Goal: Information Seeking & Learning: Learn about a topic

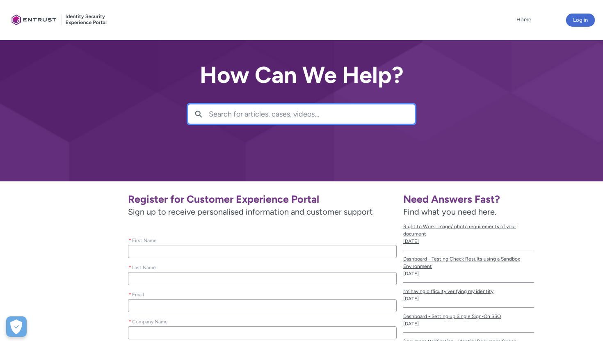
click at [232, 119] on input "Search for articles, cases, videos..." at bounding box center [312, 114] width 206 height 19
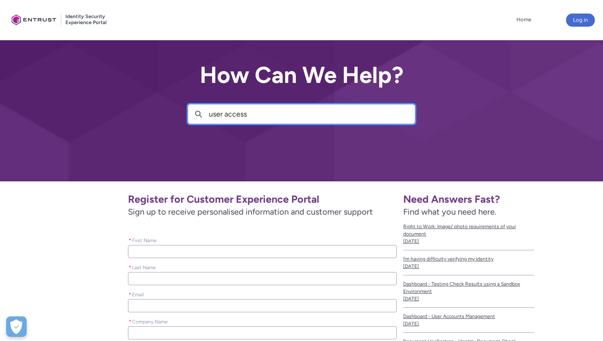
type input "user access"
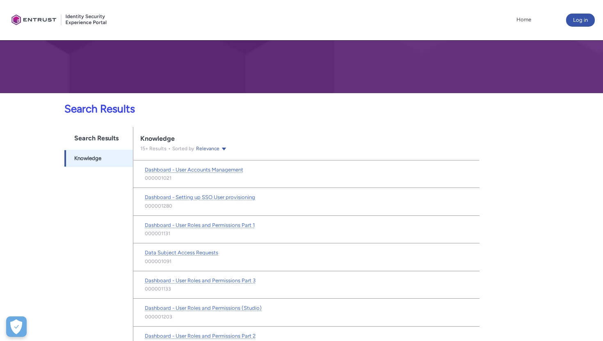
scroll to position [92, 0]
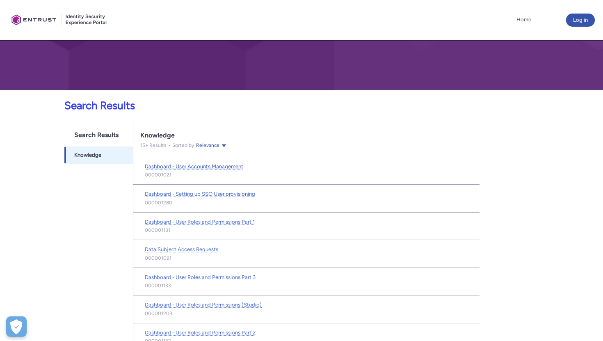
click at [231, 165] on span "Dashboard - User Accounts Management" at bounding box center [194, 166] width 99 height 6
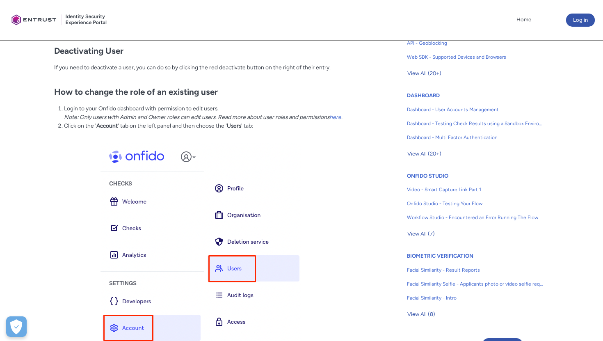
scroll to position [357, 0]
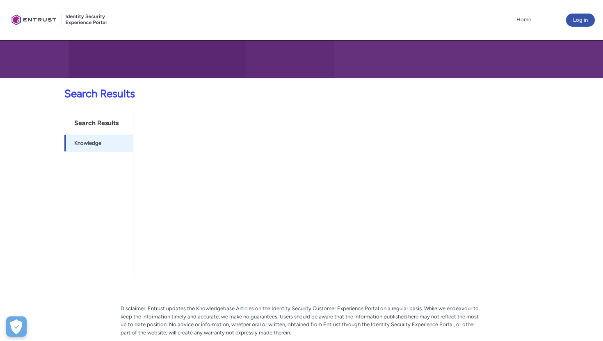
scroll to position [116, 0]
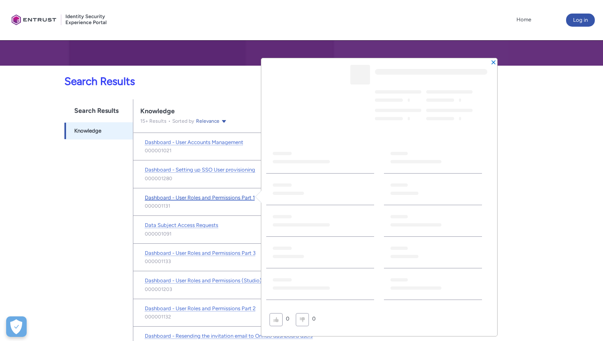
click at [226, 197] on span "Dashboard - User Roles and Permissions Part 1" at bounding box center [200, 198] width 110 height 6
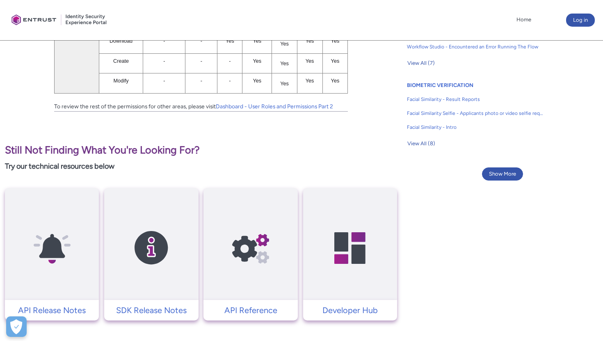
scroll to position [504, 0]
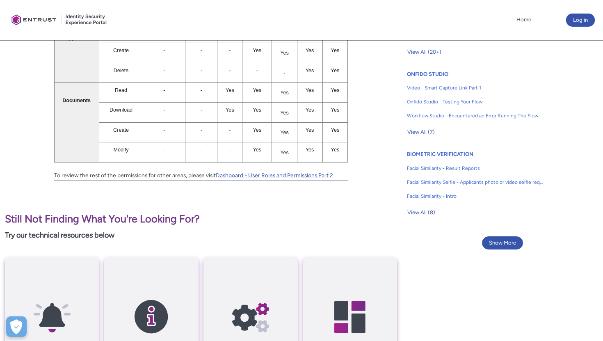
click at [235, 173] on link "Dashboard - User Roles and Permissions Part 2" at bounding box center [274, 175] width 117 height 7
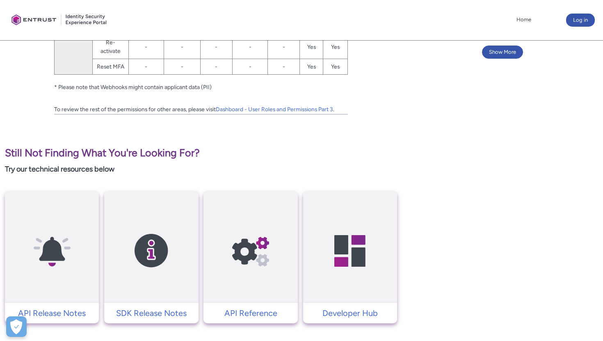
scroll to position [640, 0]
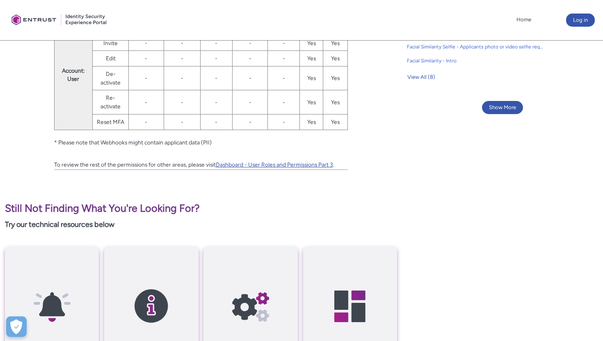
click at [247, 163] on link "Dashboard - User Roles and Permissions Part 3" at bounding box center [274, 164] width 117 height 7
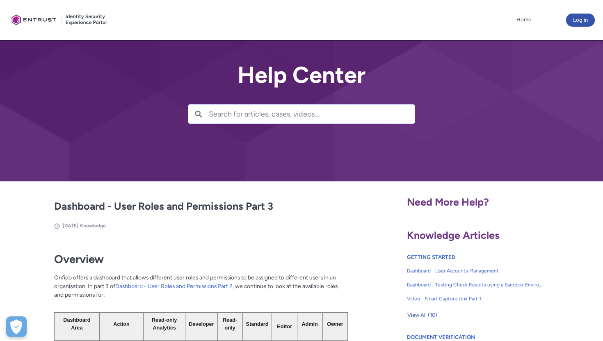
click at [281, 228] on ul "Oct 14, 2024 Knowledge" at bounding box center [201, 225] width 294 height 7
